Goal: Information Seeking & Learning: Understand process/instructions

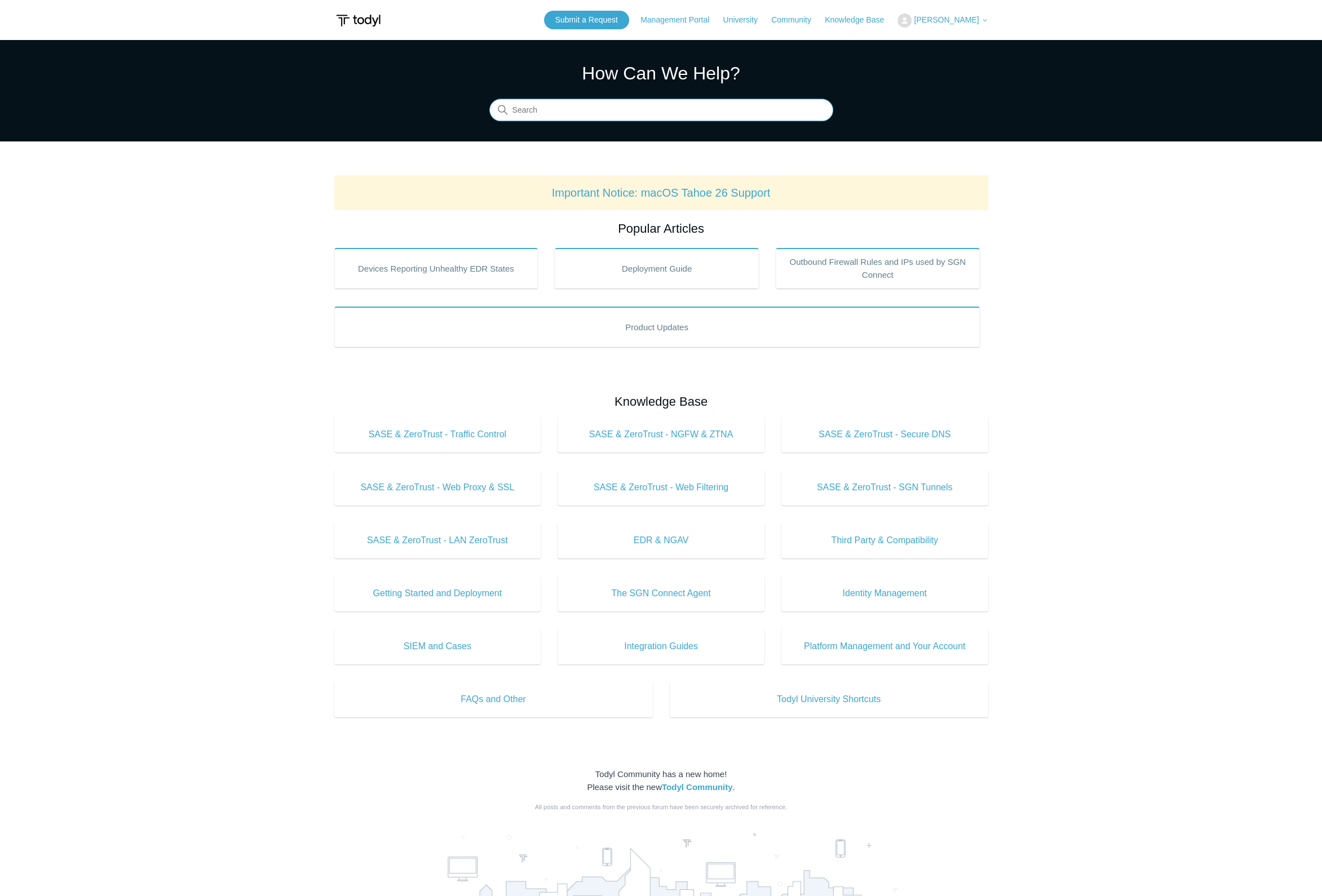
click at [670, 112] on input "Search" at bounding box center [661, 110] width 344 height 23
type input "Mac"
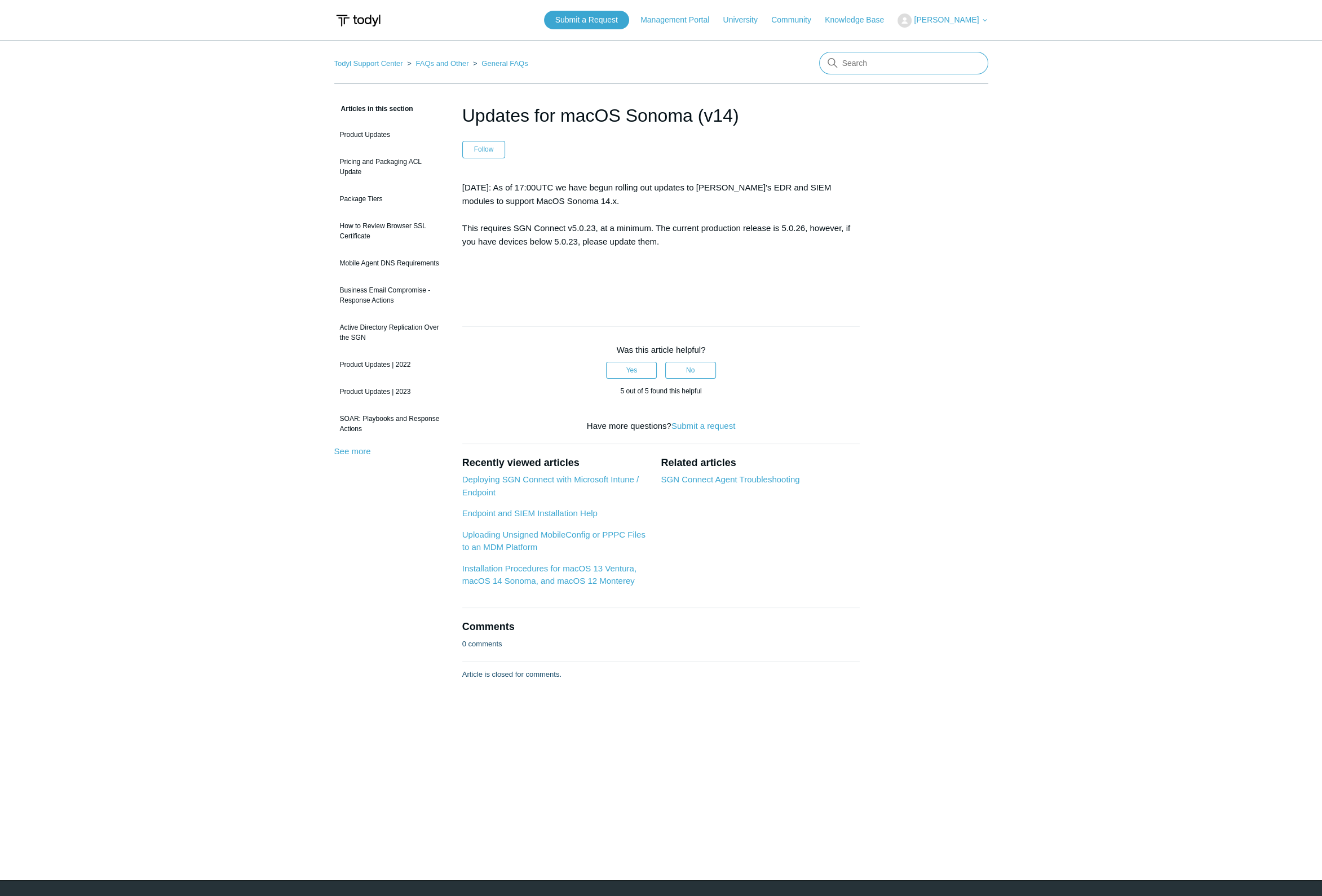
click at [947, 55] on input "Search" at bounding box center [903, 63] width 169 height 23
type input "n"
type input "mac"
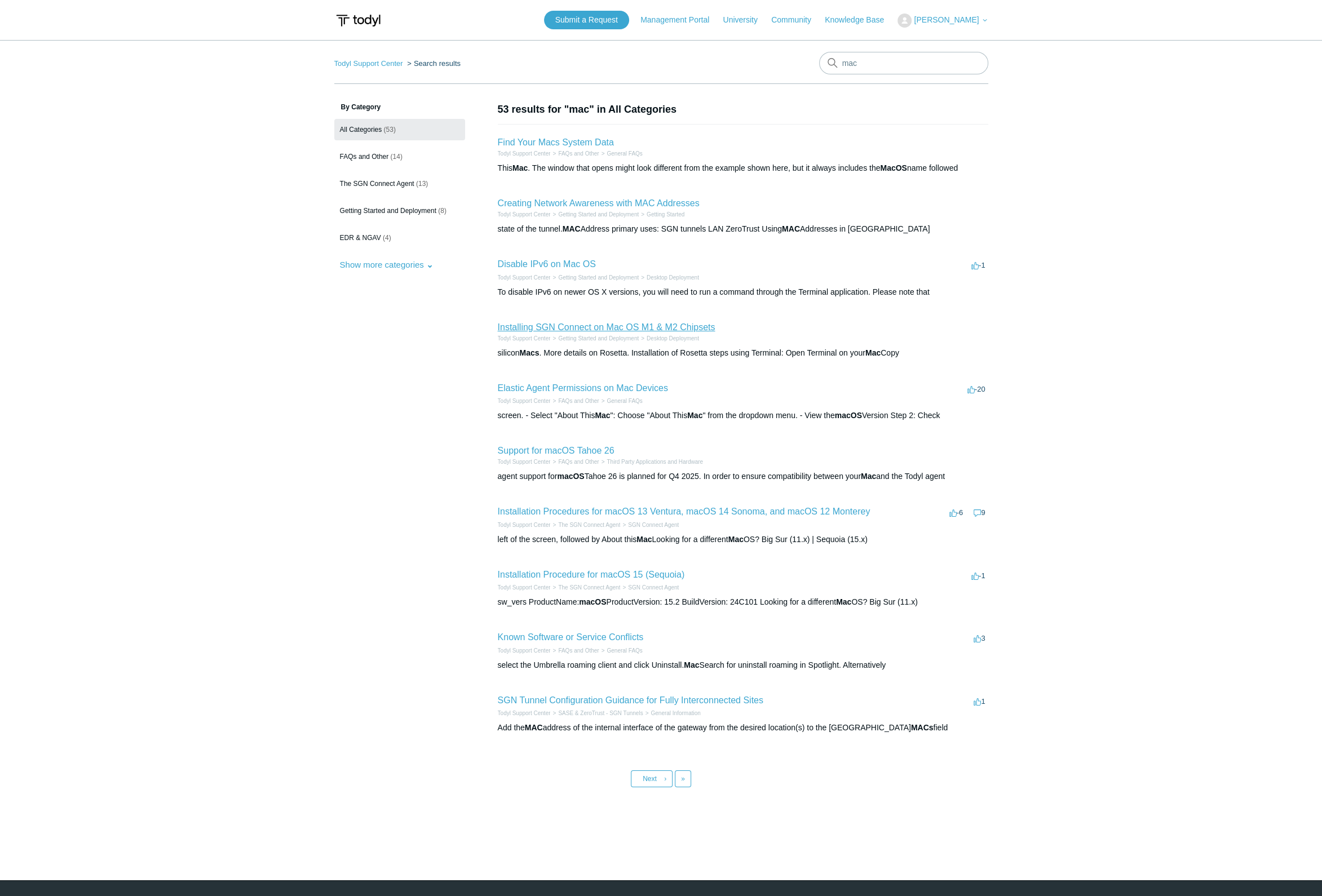
click at [638, 325] on link "Installing SGN Connect on Mac OS M1 & M2 Chipsets" at bounding box center [606, 327] width 218 height 10
click at [720, 513] on link "Installation Procedures for macOS 13 Ventura, macOS 14 Sonoma, and macOS 12 Mon…" at bounding box center [684, 511] width 372 height 10
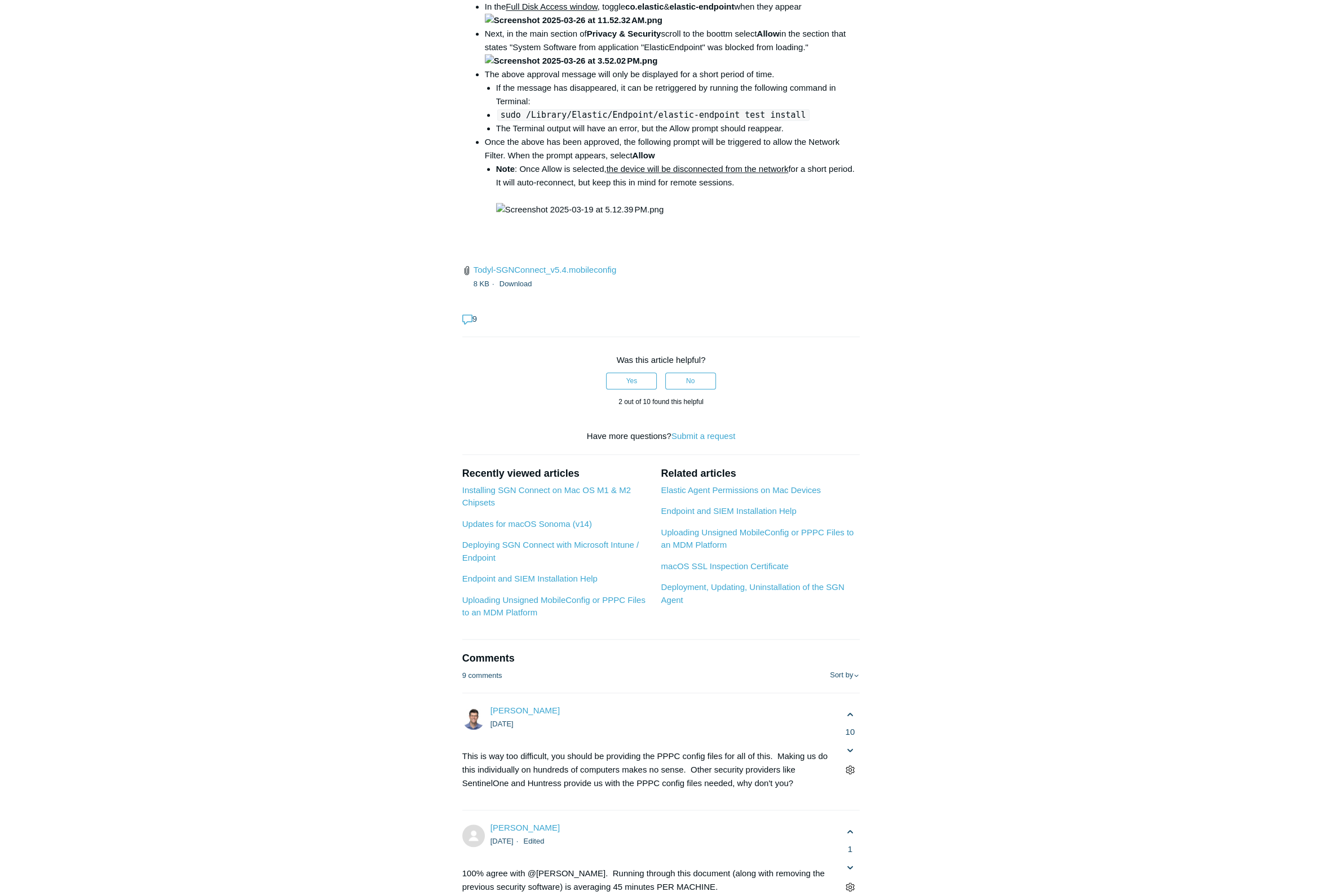
scroll to position [1353, 0]
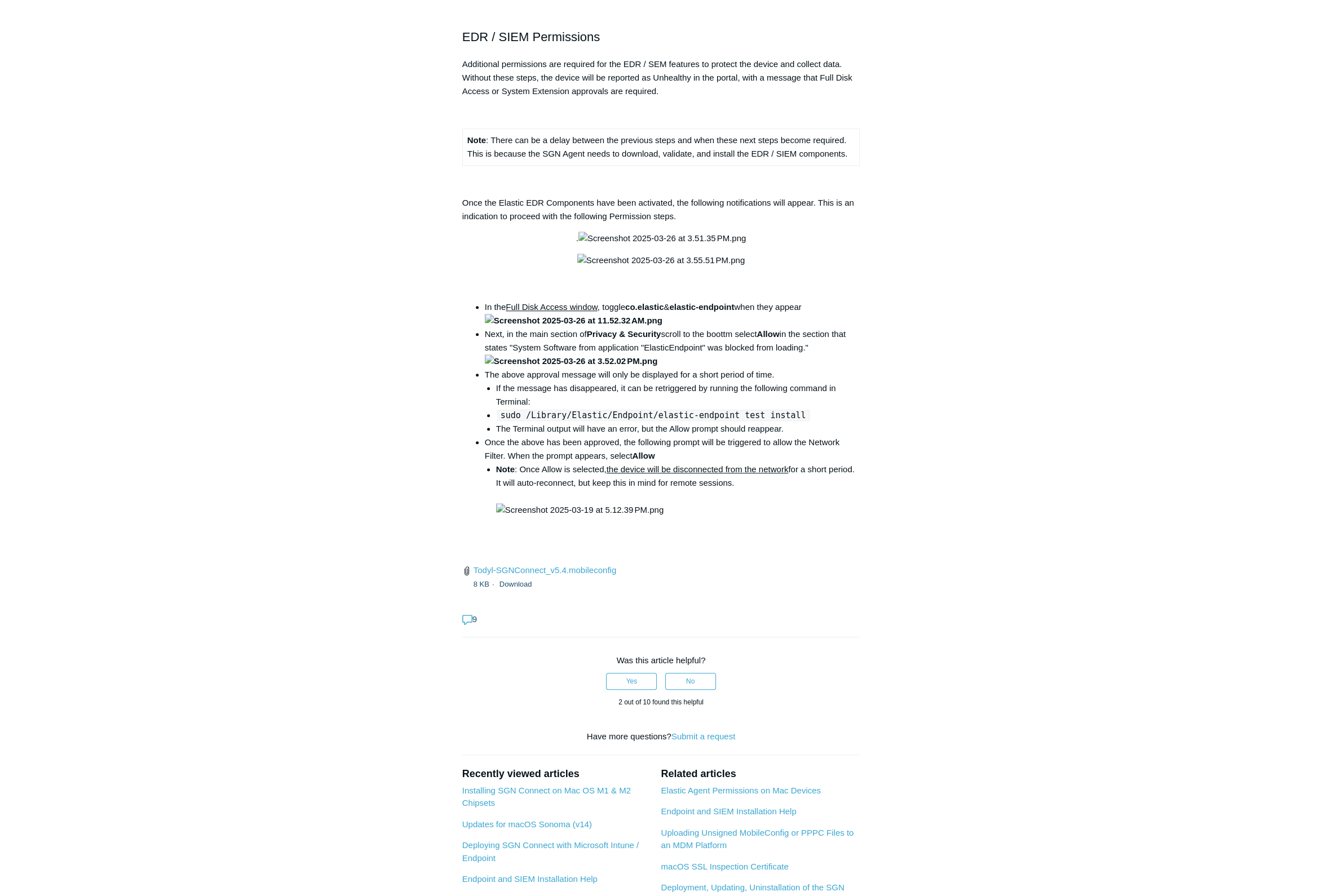
drag, startPoint x: 742, startPoint y: 518, endPoint x: 623, endPoint y: 524, distance: 119.2
copy code "open /Library/PrivilegedHelperTools/"
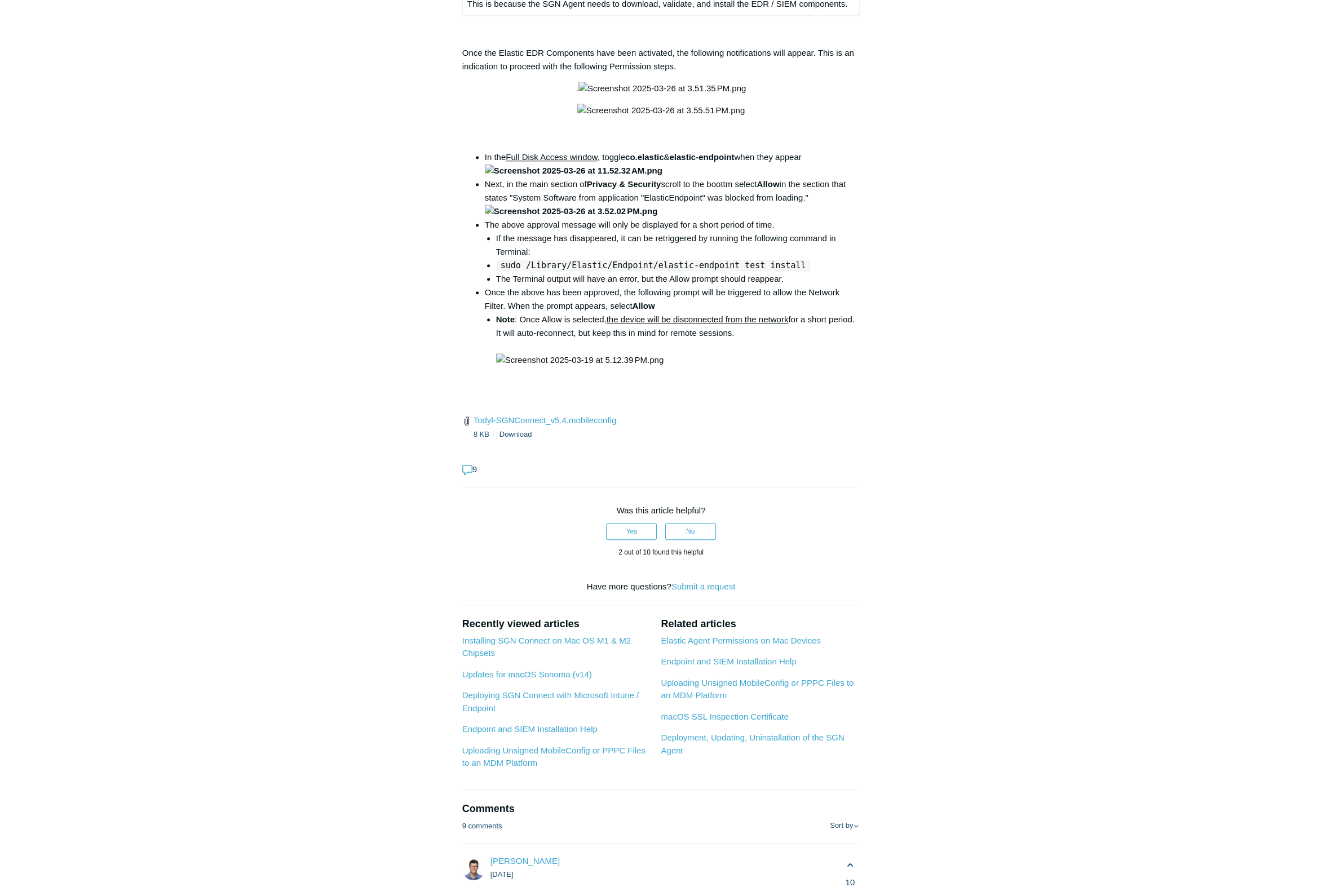
scroll to position [1953, 0]
